Goal: Find specific page/section: Find specific page/section

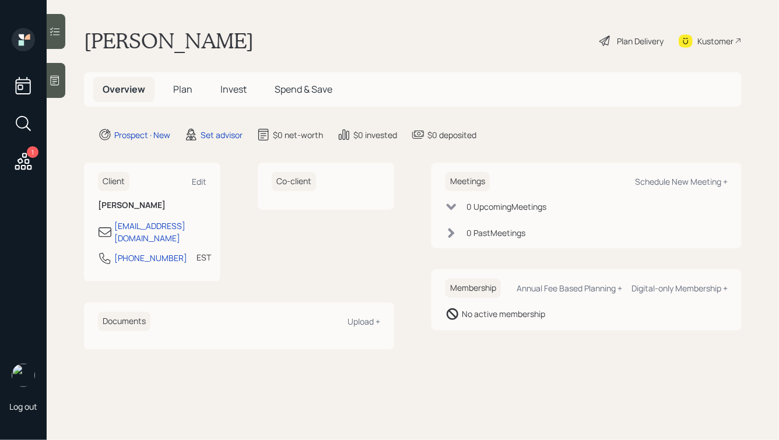
drag, startPoint x: 0, startPoint y: 0, endPoint x: 360, endPoint y: 38, distance: 362.4
click at [363, 38] on main "[PERSON_NAME] Plan Delivery Kustomer Overview Plan Invest Spend & Save Prospect…" at bounding box center [413, 220] width 732 height 440
click at [360, 38] on div "[PERSON_NAME] Plan Delivery Kustomer" at bounding box center [413, 41] width 658 height 26
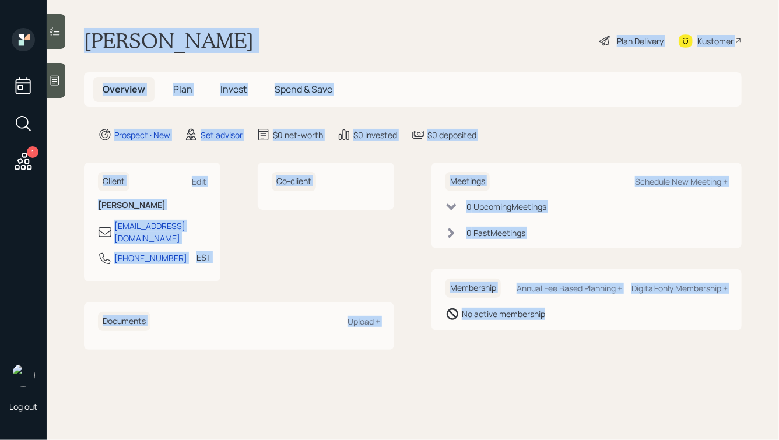
drag, startPoint x: 85, startPoint y: 34, endPoint x: 551, endPoint y: 345, distance: 560.1
click at [551, 345] on main "[PERSON_NAME] Plan Delivery Kustomer Overview Plan Invest Spend & Save Prospect…" at bounding box center [413, 220] width 732 height 440
drag, startPoint x: 585, startPoint y: 341, endPoint x: 370, endPoint y: -16, distance: 416.7
click at [370, 0] on html "1 Log out [PERSON_NAME] Plan Delivery Kustomer Overview Plan Invest Spend & Sav…" at bounding box center [389, 220] width 779 height 440
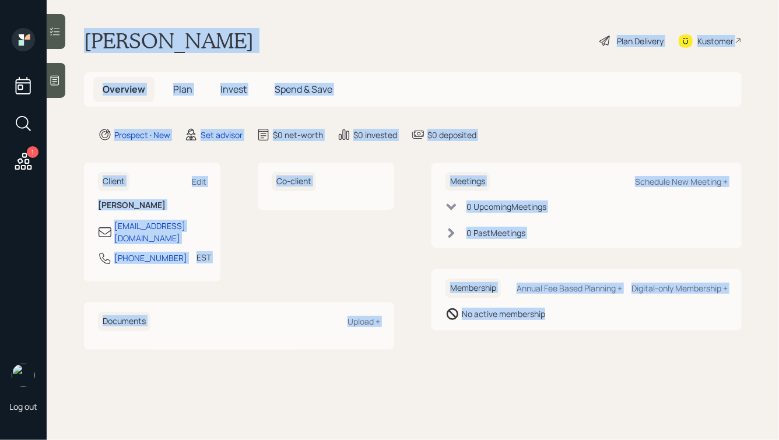
click at [348, 13] on main "[PERSON_NAME] Plan Delivery Kustomer Overview Plan Invest Spend & Save Prospect…" at bounding box center [413, 220] width 732 height 440
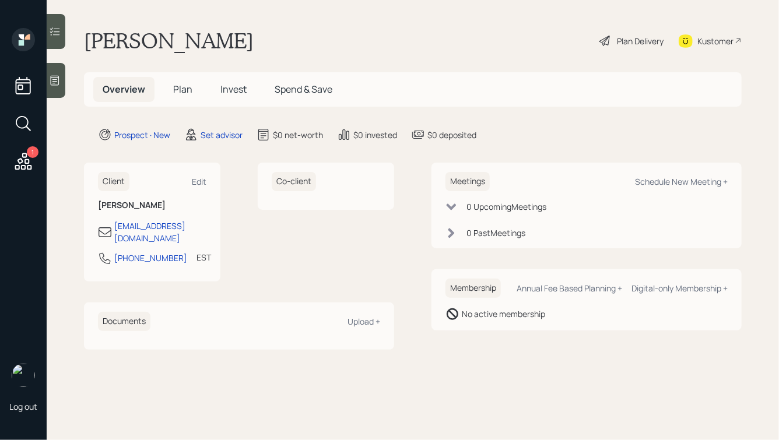
drag, startPoint x: 241, startPoint y: 38, endPoint x: 111, endPoint y: 41, distance: 130.1
click at [112, 41] on div "[PERSON_NAME] Plan Delivery Kustomer" at bounding box center [413, 41] width 658 height 26
click at [111, 41] on h1 "[PERSON_NAME]" at bounding box center [169, 41] width 170 height 26
drag, startPoint x: 115, startPoint y: 43, endPoint x: 147, endPoint y: 41, distance: 32.1
click at [147, 41] on h1 "[PERSON_NAME]" at bounding box center [169, 41] width 170 height 26
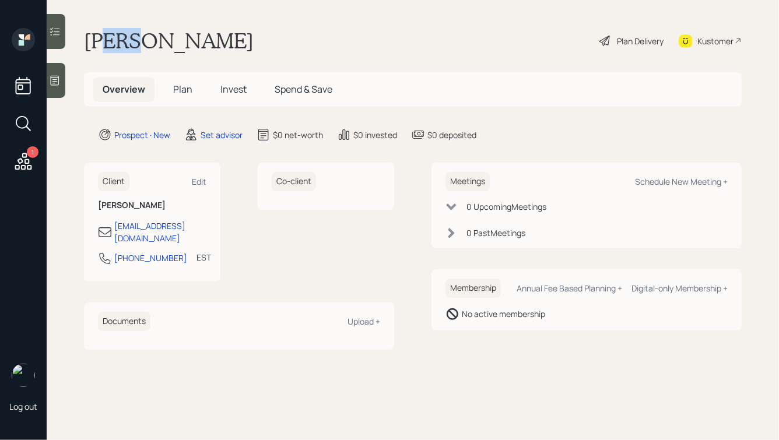
click at [147, 41] on h1 "[PERSON_NAME]" at bounding box center [169, 41] width 170 height 26
